Goal: Task Accomplishment & Management: Use online tool/utility

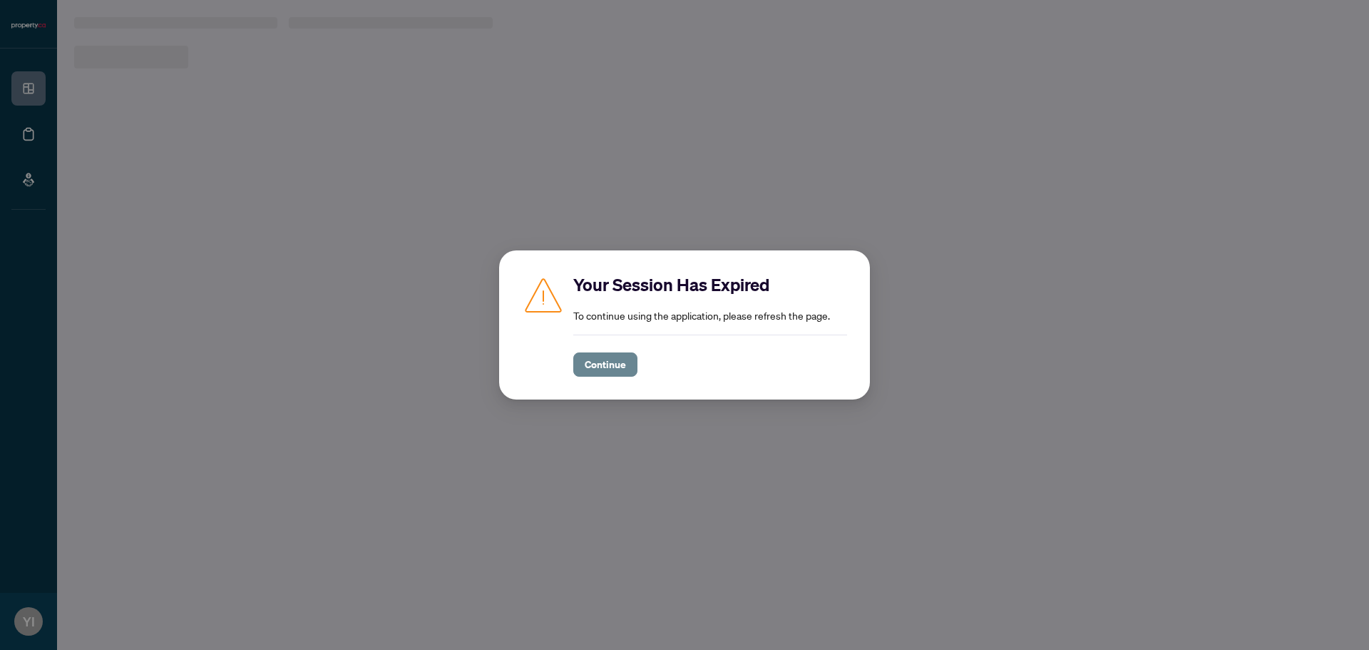
click at [621, 359] on span "Continue" at bounding box center [605, 364] width 41 height 23
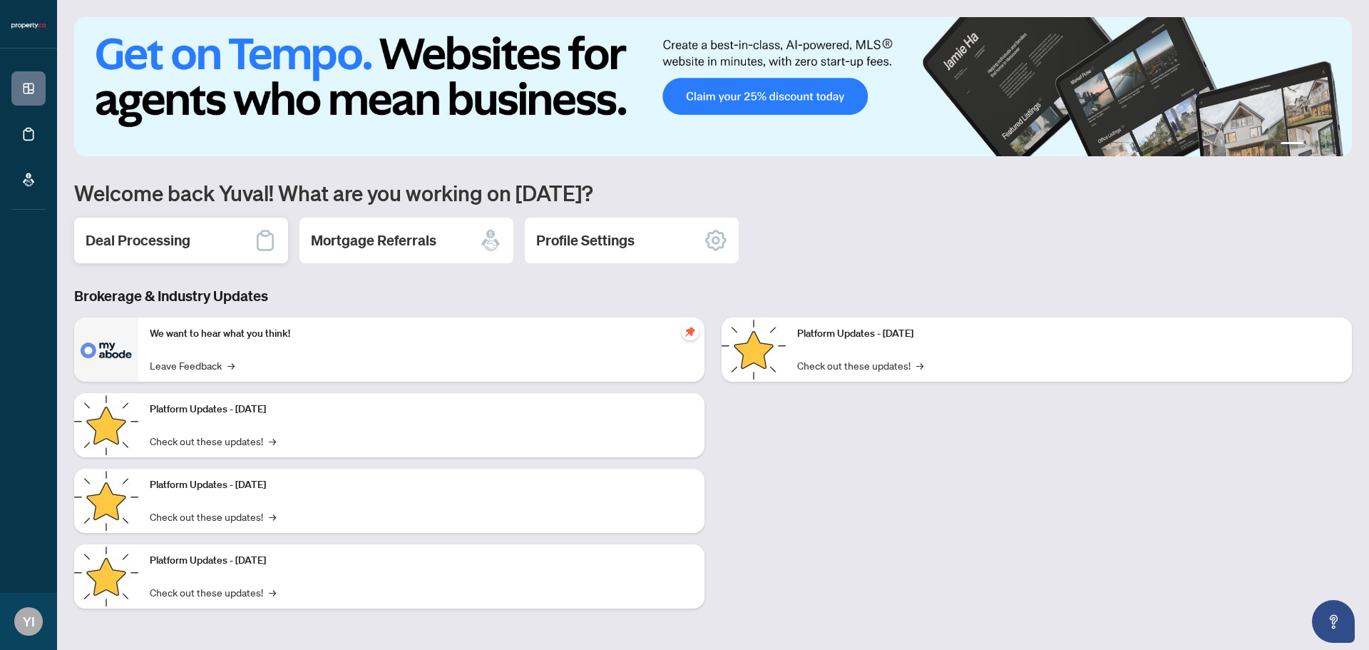
click at [225, 245] on div "Deal Processing" at bounding box center [181, 241] width 214 height 46
